Goal: Task Accomplishment & Management: Use online tool/utility

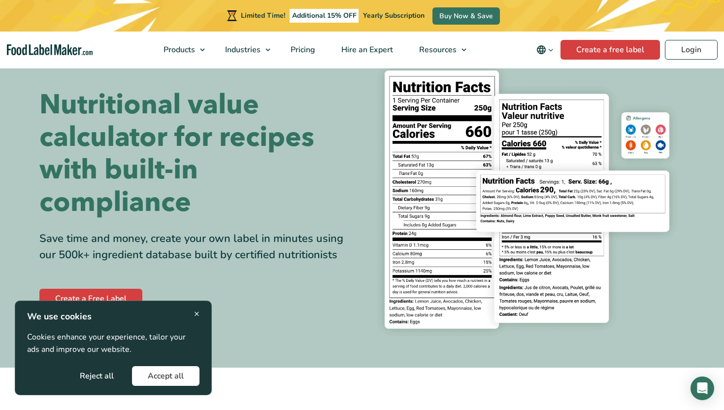
scroll to position [55, 0]
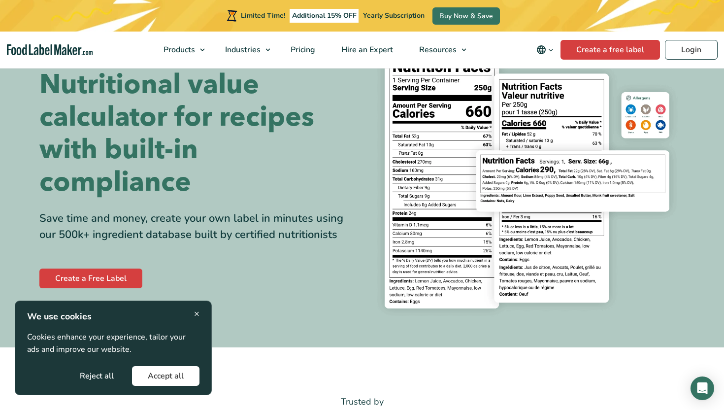
click at [182, 376] on button "Accept all" at bounding box center [165, 376] width 67 height 20
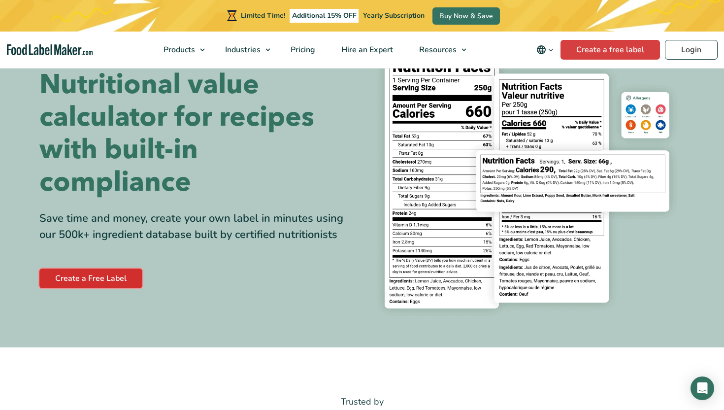
click at [129, 275] on link "Create a Free Label" at bounding box center [90, 278] width 103 height 20
